Goal: Transaction & Acquisition: Purchase product/service

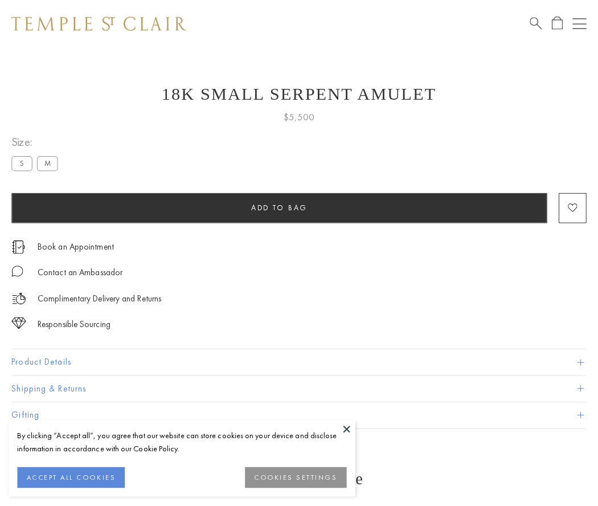
scroll to position [1, 0]
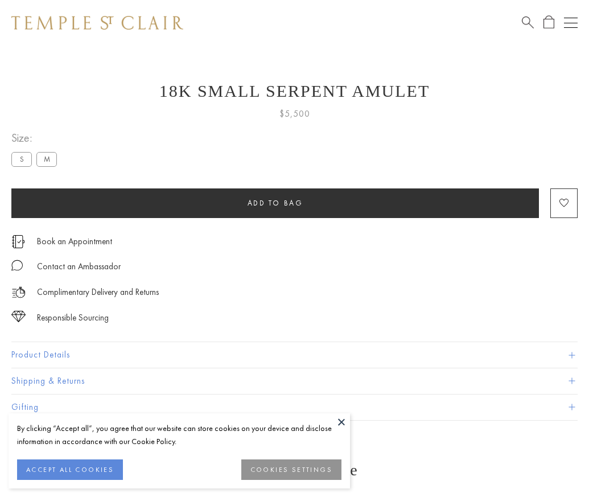
click at [275, 203] on span "Add to bag" at bounding box center [276, 203] width 56 height 10
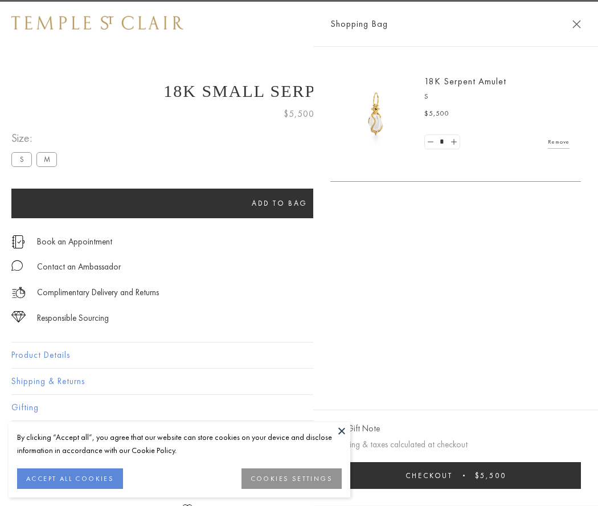
click at [581, 475] on button "Checkout $5,500" at bounding box center [455, 475] width 251 height 27
